Goal: Task Accomplishment & Management: Complete application form

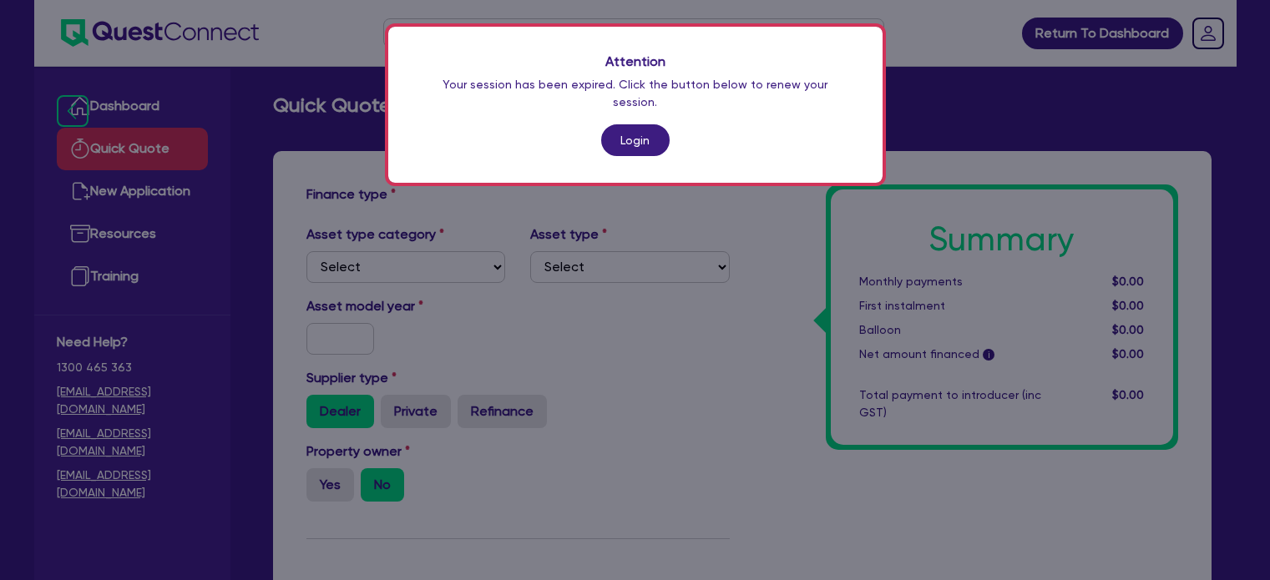
scroll to position [478, 0]
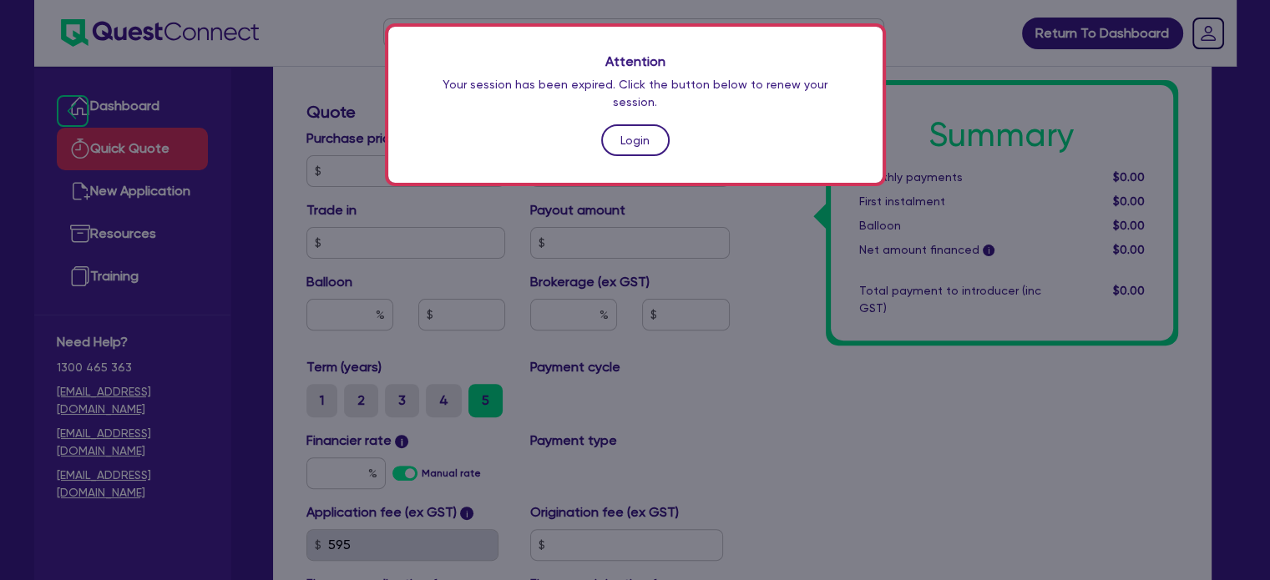
click at [615, 124] on link "Login" at bounding box center [635, 140] width 68 height 32
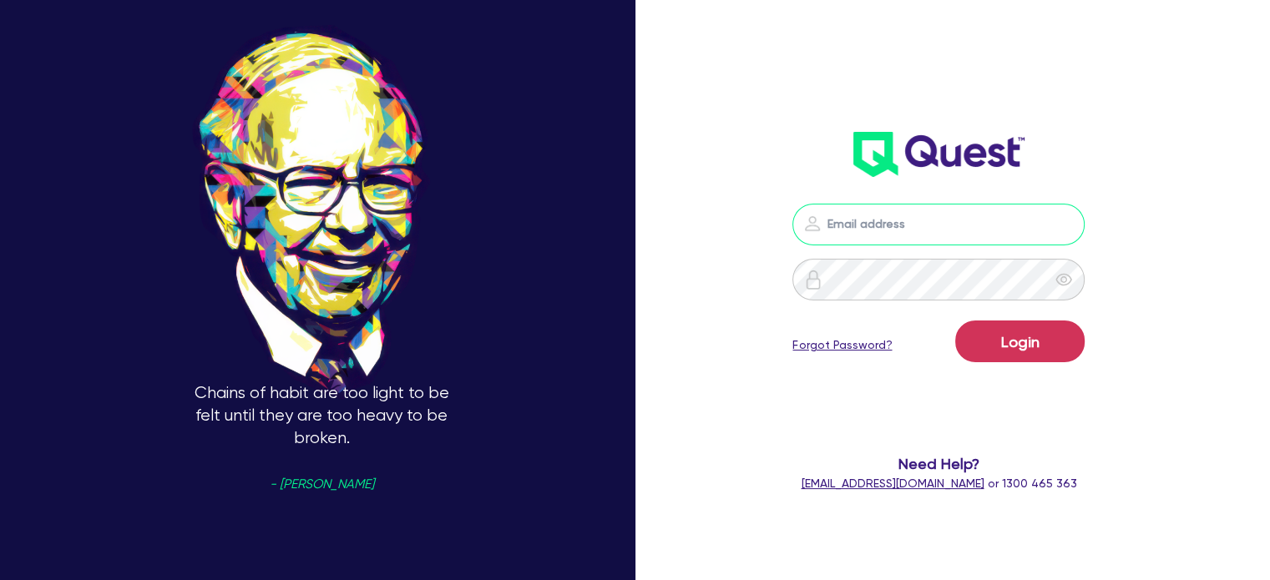
click at [886, 223] on input "email" at bounding box center [939, 225] width 292 height 42
type input "[EMAIL_ADDRESS][PERSON_NAME][DOMAIN_NAME]"
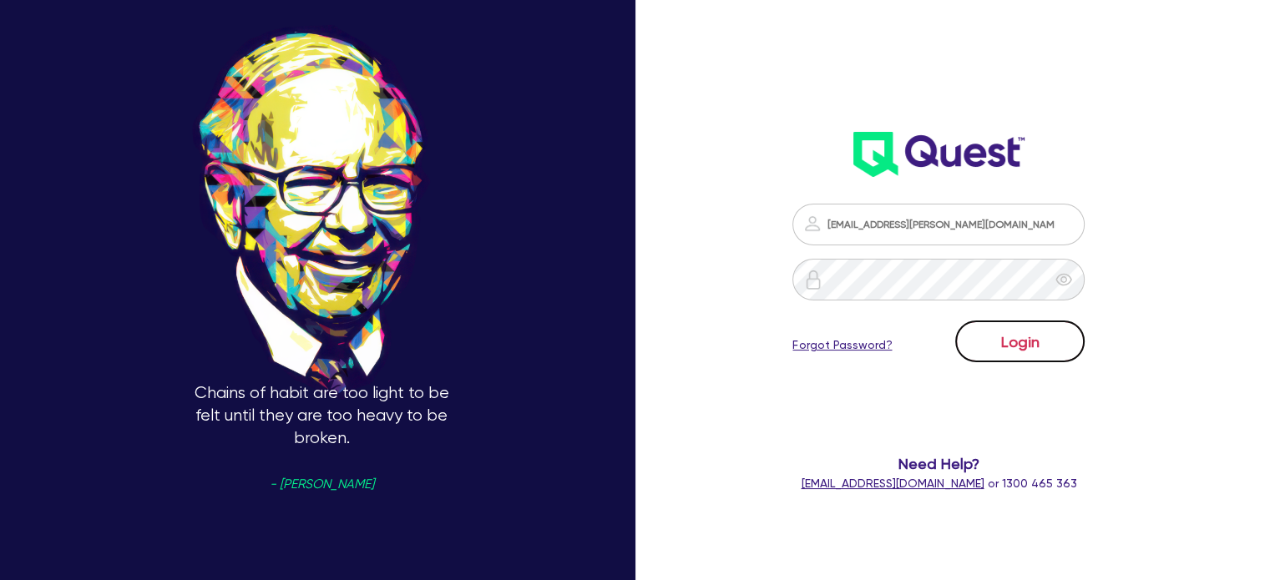
click at [976, 336] on button "Login" at bounding box center [1019, 342] width 129 height 42
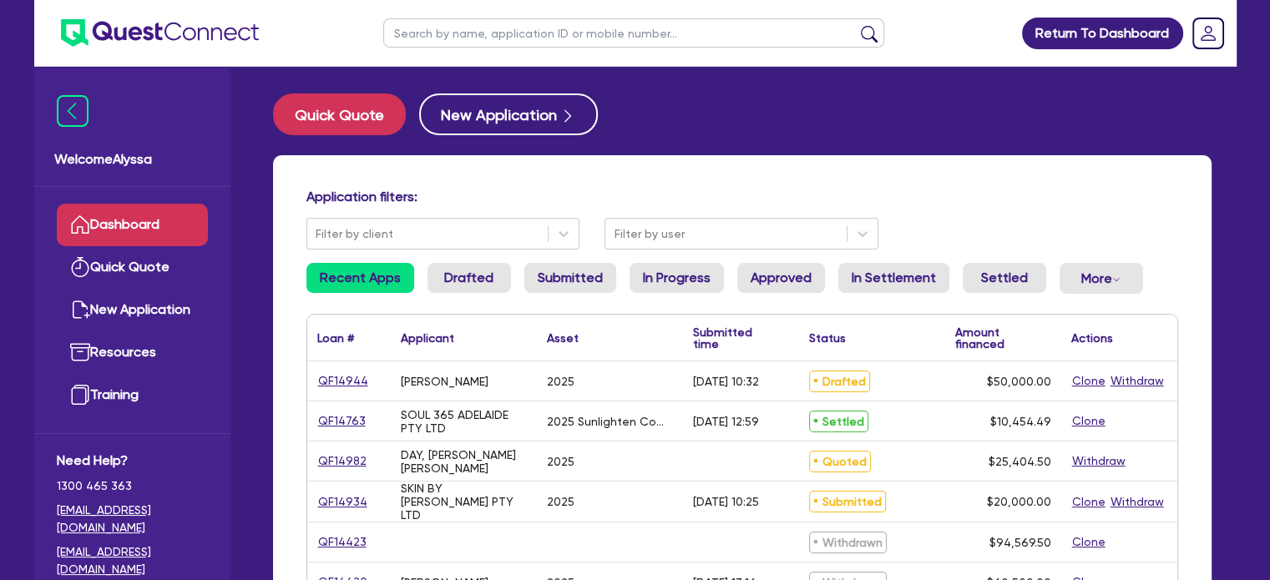
click at [464, 16] on ul at bounding box center [634, 33] width 534 height 66
click at [462, 24] on input "text" at bounding box center [633, 32] width 501 height 29
type input "diala"
click at [856, 25] on button "submit" at bounding box center [869, 36] width 27 height 23
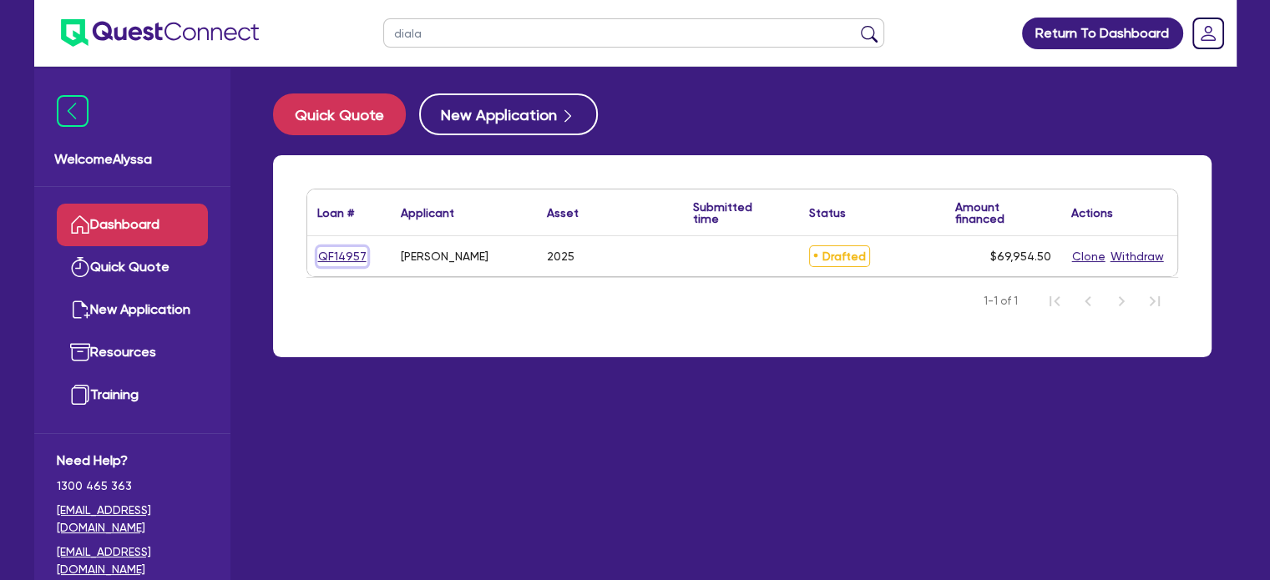
click at [344, 247] on link "QF14957" at bounding box center [342, 256] width 50 height 19
select select "TERTIARY_ASSETS"
select select "BEAUTY_EQUIPMENT"
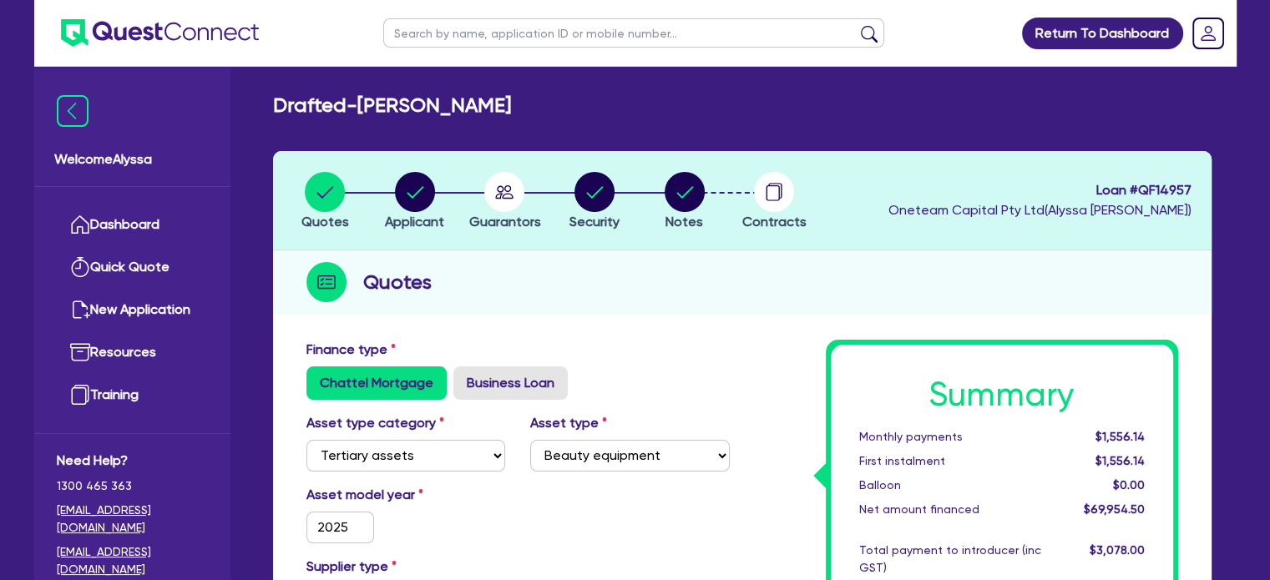
click at [431, 23] on input "text" at bounding box center [633, 32] width 501 height 29
paste input "qf14944"
type input "qf14944"
click button "submit" at bounding box center [869, 36] width 27 height 23
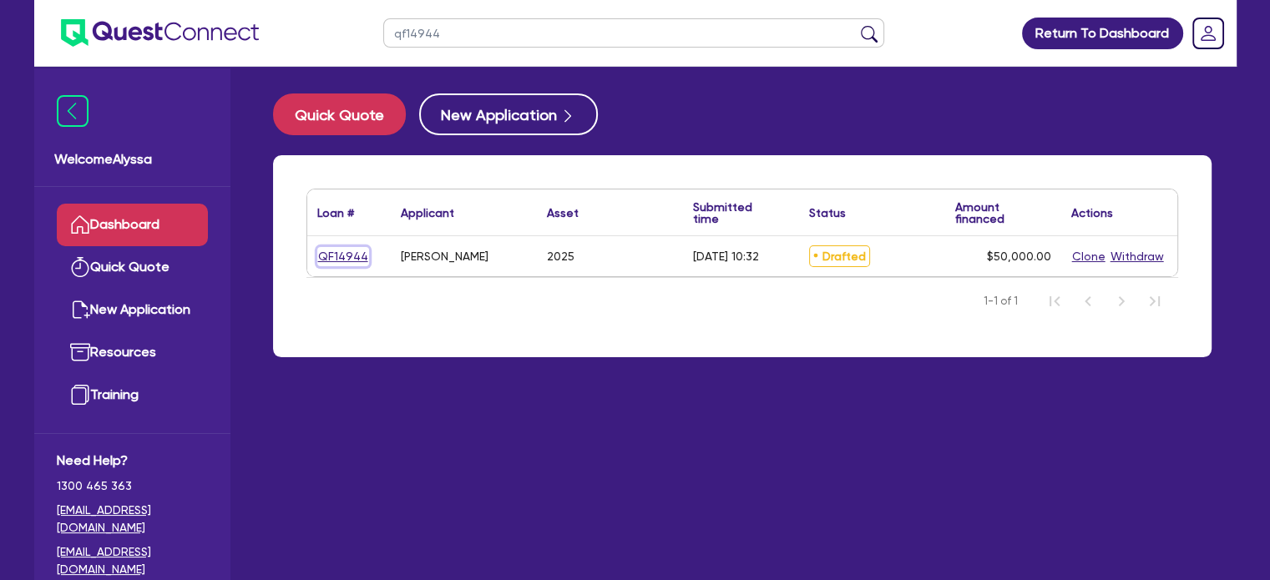
click at [353, 253] on link "QF14944" at bounding box center [343, 256] width 52 height 19
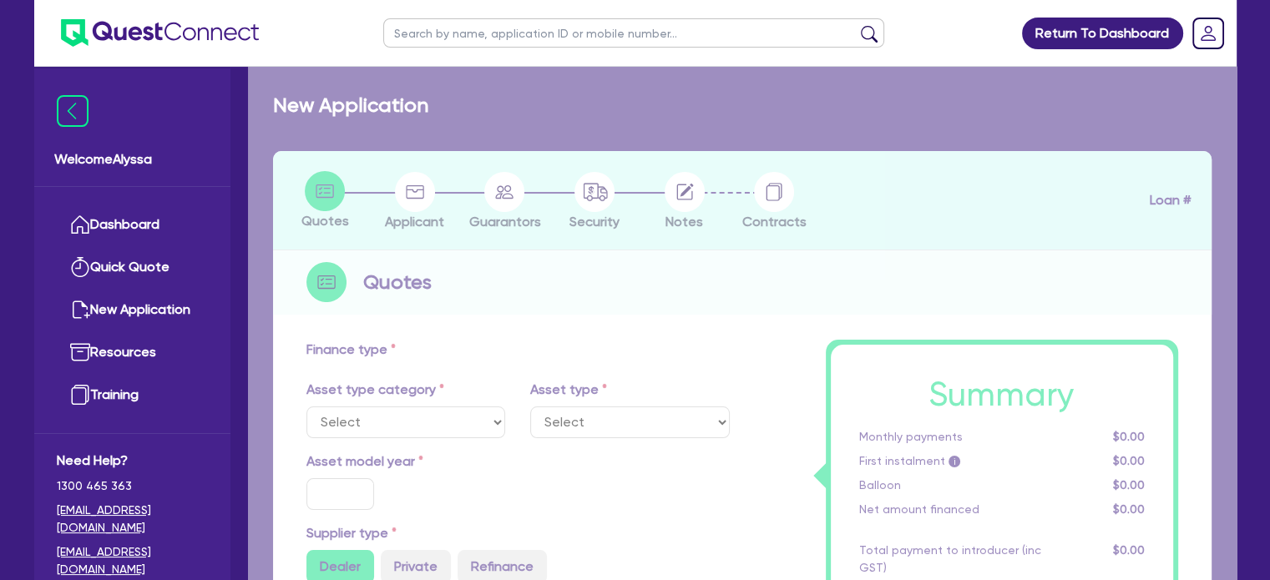
select select "TERTIARY_ASSETS"
type input "2025"
type input "50,000"
type input "1"
select select "BEAUTY_EQUIPMENT"
